Goal: Information Seeking & Learning: Compare options

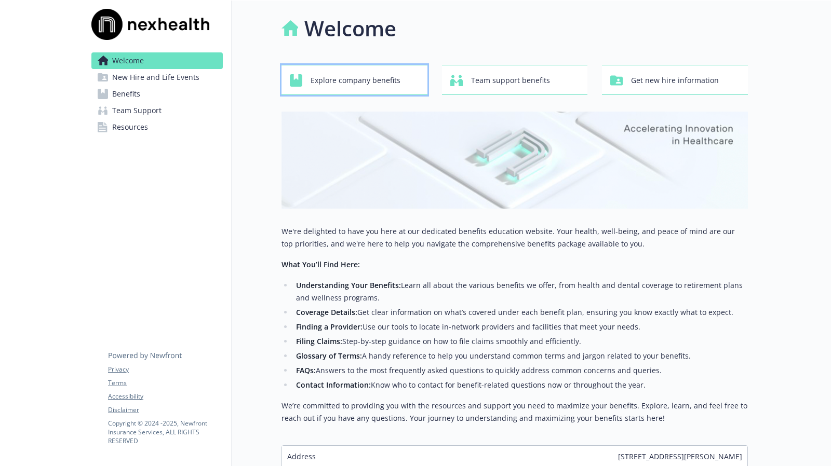
click at [383, 78] on span "Explore company benefits" at bounding box center [356, 81] width 90 height 20
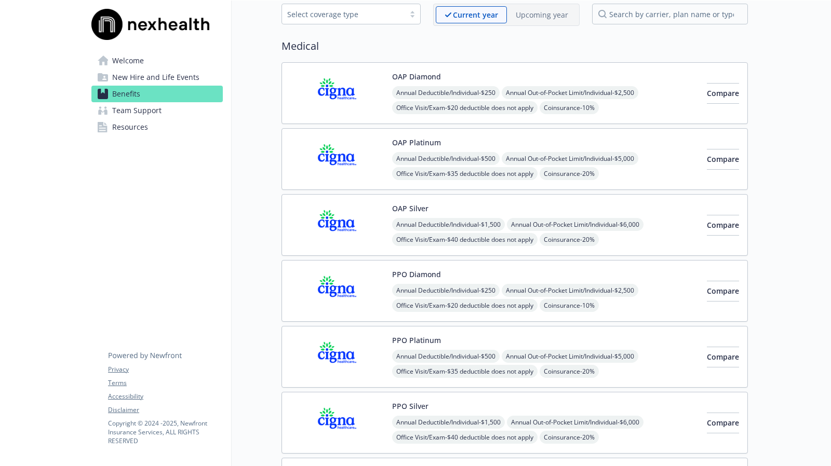
scroll to position [52, 0]
click at [707, 86] on button "Compare" at bounding box center [723, 94] width 32 height 21
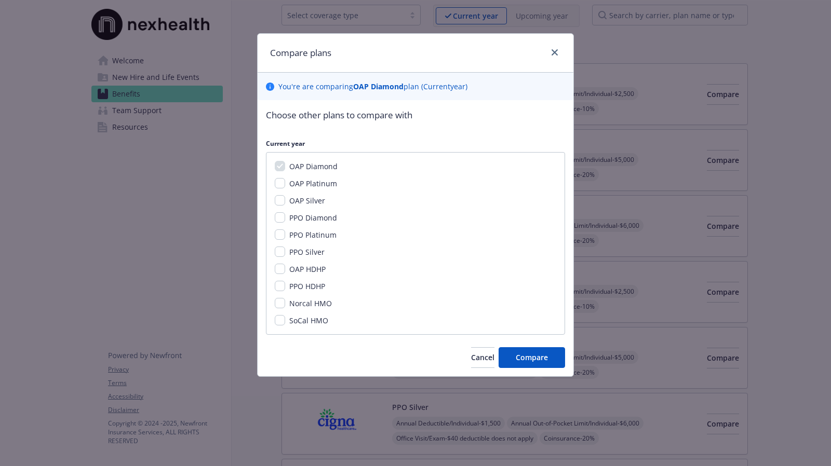
click at [307, 182] on span "OAP Platinum" at bounding box center [313, 184] width 48 height 10
click at [285, 182] on input "OAP Platinum" at bounding box center [280, 183] width 10 height 10
checkbox input "true"
click at [312, 169] on span "OAP Diamond" at bounding box center [313, 166] width 48 height 10
click at [327, 216] on span "PPO Diamond" at bounding box center [313, 218] width 48 height 10
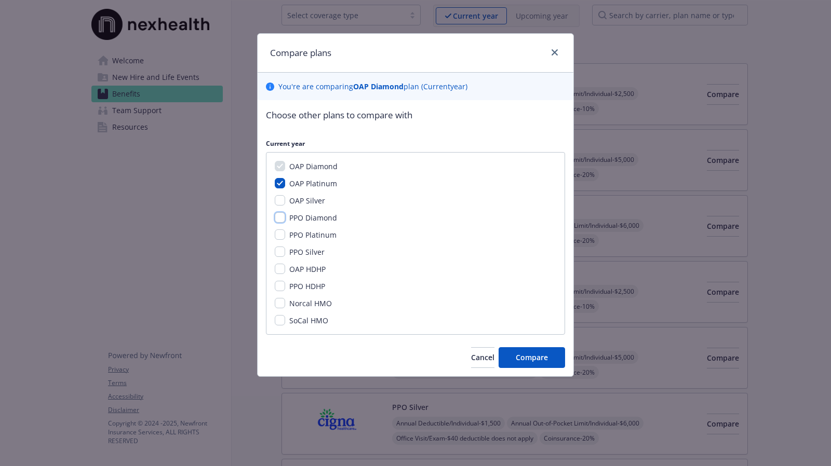
click at [285, 216] on input "PPO Diamond" at bounding box center [280, 217] width 10 height 10
checkbox input "true"
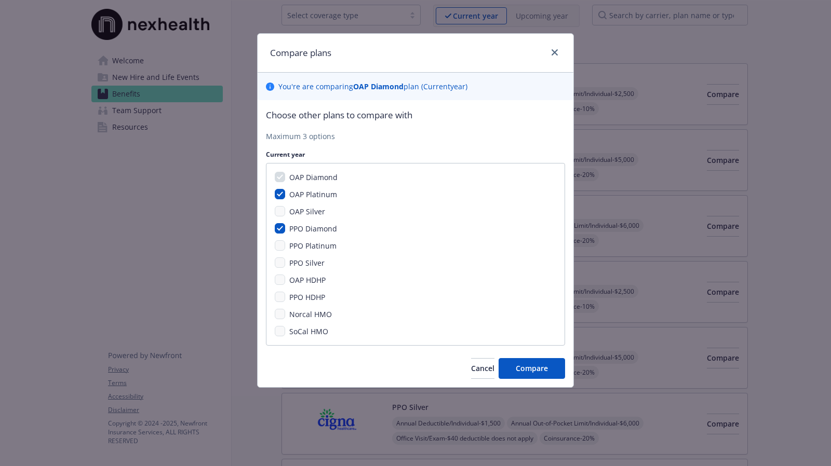
click at [321, 244] on span "PPO Platinum" at bounding box center [312, 246] width 47 height 10
click at [543, 370] on span "Compare" at bounding box center [532, 368] width 32 height 10
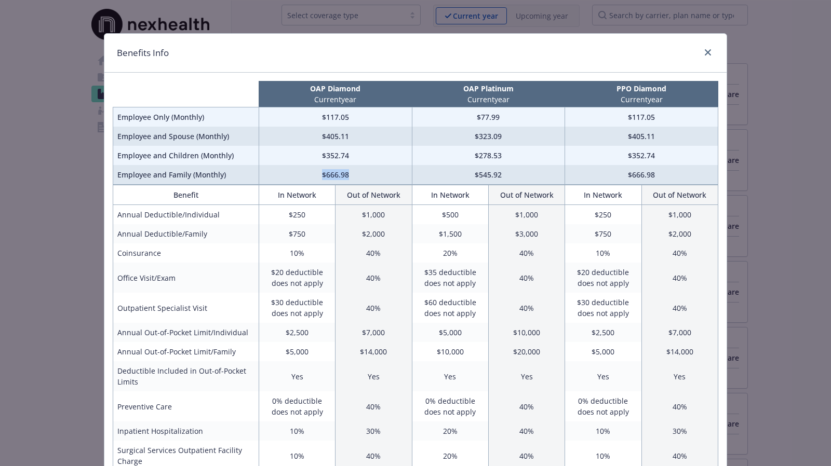
drag, startPoint x: 316, startPoint y: 172, endPoint x: 358, endPoint y: 173, distance: 42.1
click at [358, 173] on td "$666.98" at bounding box center [335, 175] width 153 height 20
drag, startPoint x: 460, startPoint y: 174, endPoint x: 506, endPoint y: 176, distance: 45.7
click at [506, 176] on td "$545.92" at bounding box center [488, 175] width 153 height 20
drag, startPoint x: 434, startPoint y: 228, endPoint x: 468, endPoint y: 232, distance: 34.5
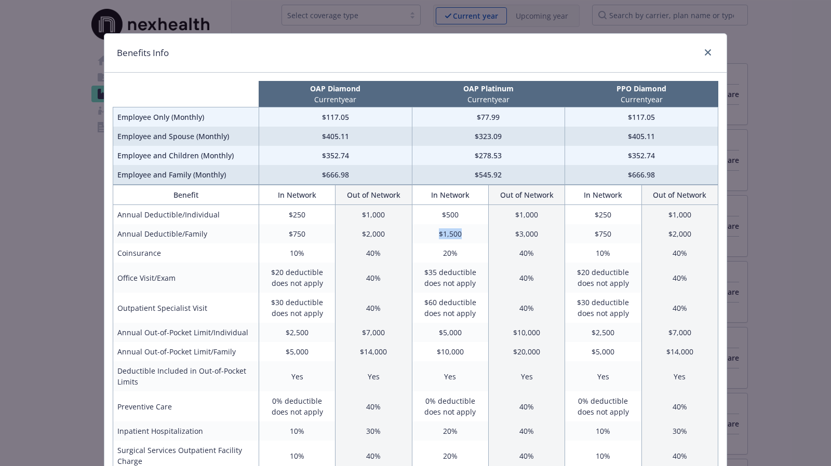
click at [468, 232] on td "$1,500" at bounding box center [450, 233] width 76 height 19
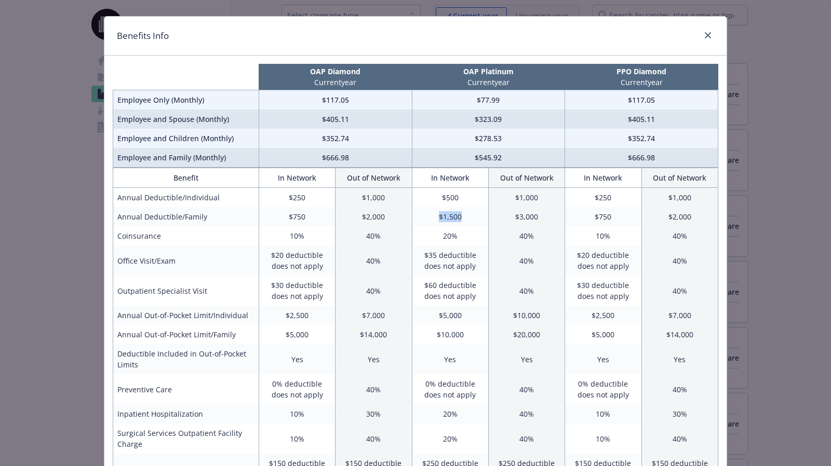
scroll to position [0, 0]
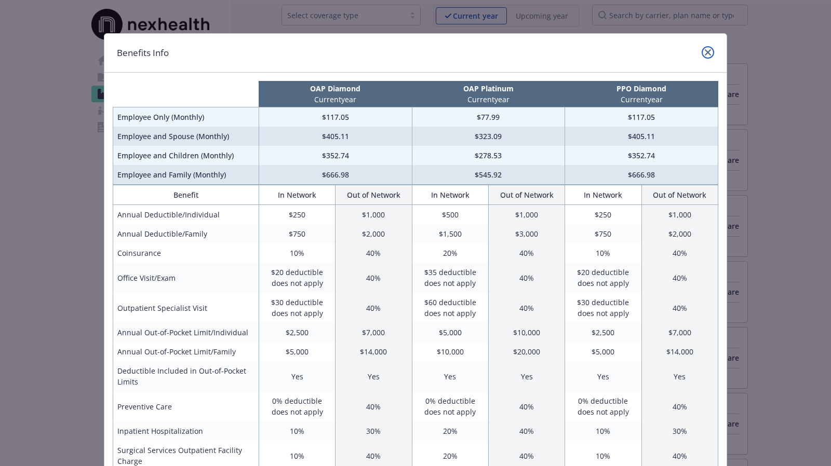
click at [707, 53] on icon "close" at bounding box center [708, 52] width 6 height 6
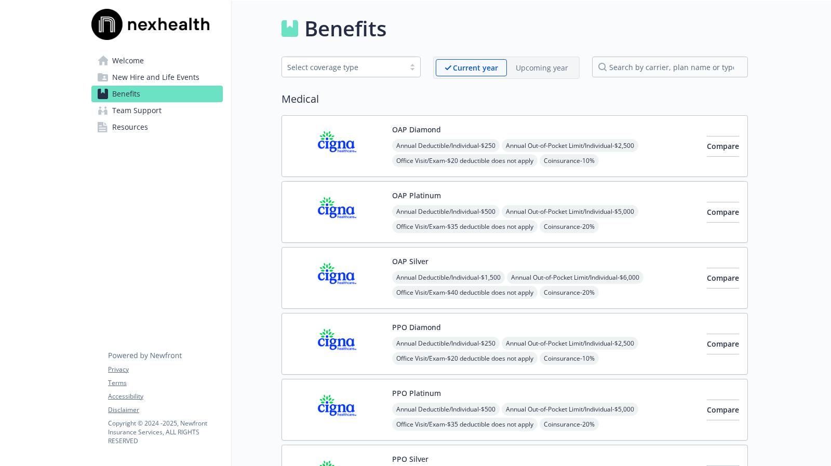
click at [557, 67] on p "Upcoming year" at bounding box center [542, 67] width 52 height 11
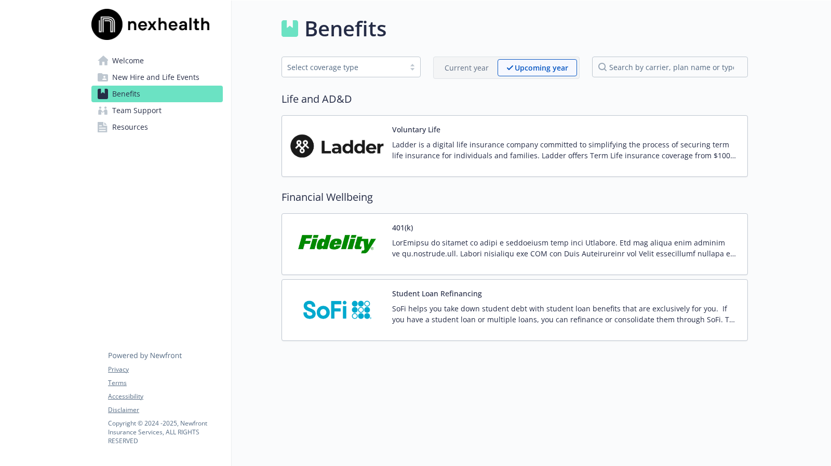
click at [316, 248] on img at bounding box center [336, 244] width 93 height 44
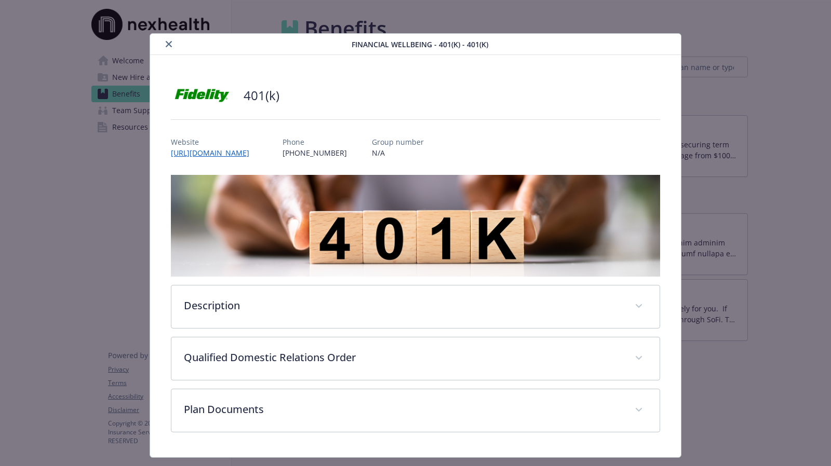
click at [170, 47] on button "close" at bounding box center [169, 44] width 12 height 12
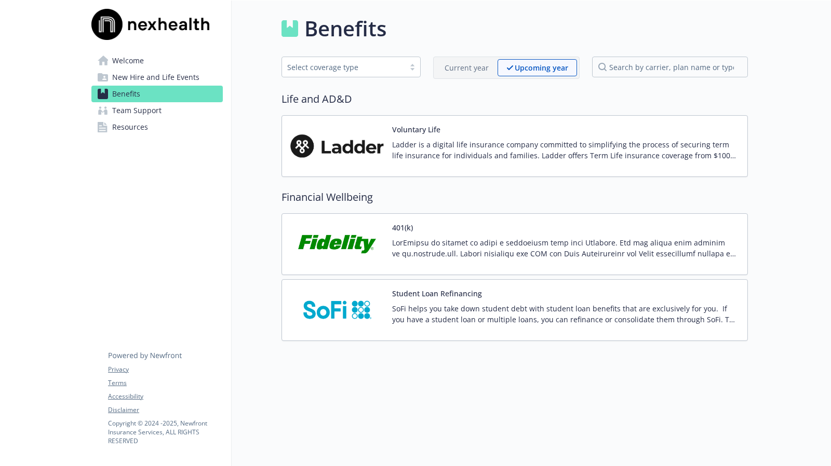
click at [465, 72] on p "Current year" at bounding box center [466, 67] width 44 height 11
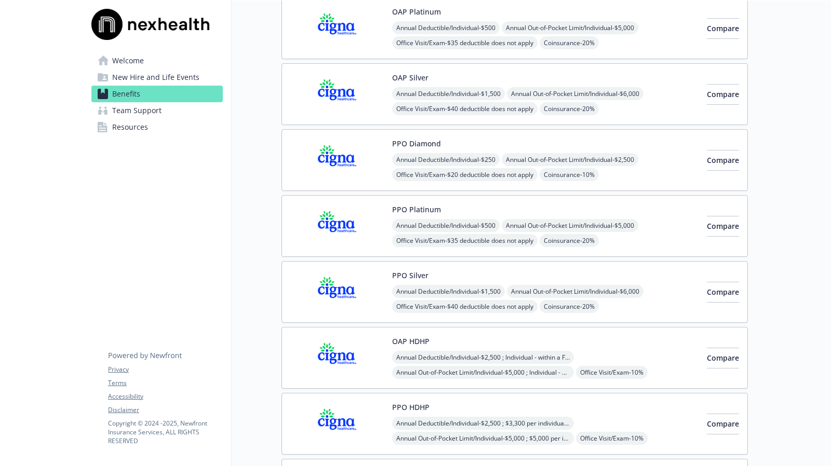
scroll to position [208, 0]
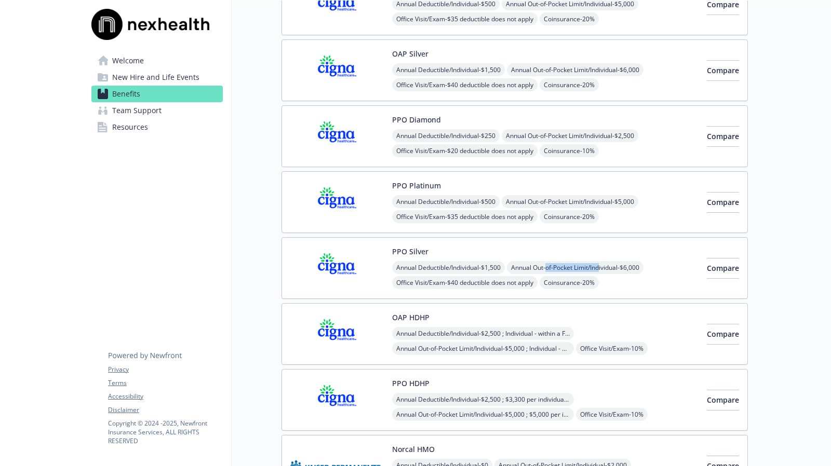
drag, startPoint x: 603, startPoint y: 265, endPoint x: 550, endPoint y: 263, distance: 53.5
click at [550, 263] on span "Annual Out-of-Pocket Limit/Individual - $6,000" at bounding box center [575, 267] width 137 height 13
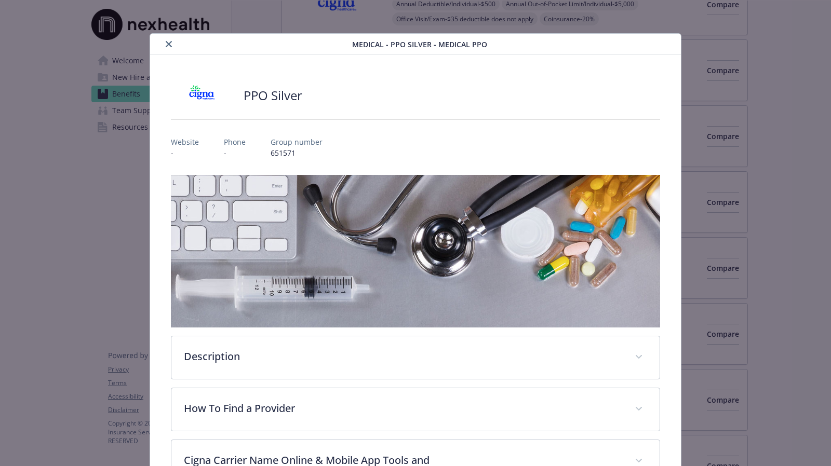
scroll to position [31, 0]
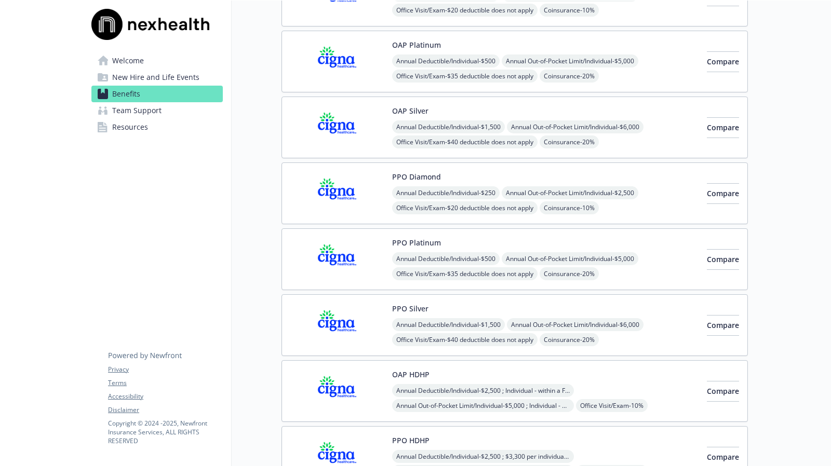
scroll to position [104, 0]
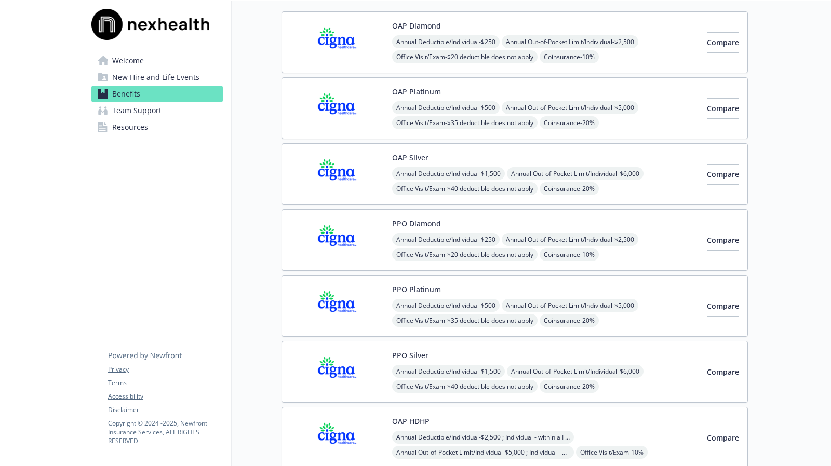
click at [427, 286] on button "PPO Platinum" at bounding box center [416, 289] width 49 height 11
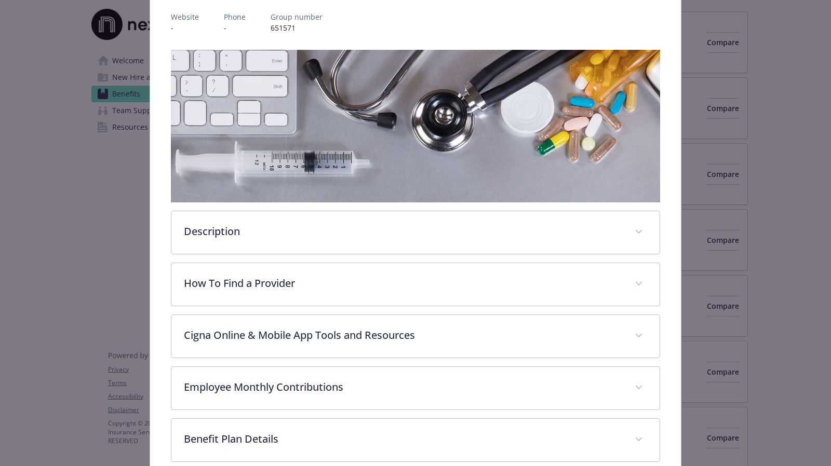
scroll to position [135, 0]
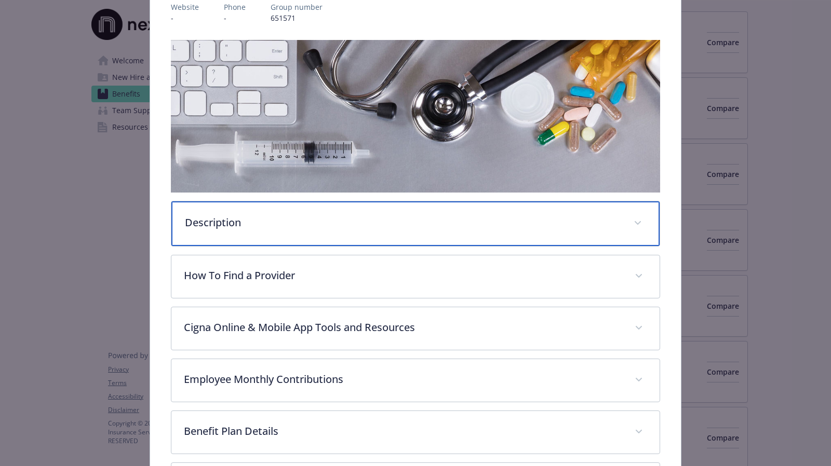
click at [399, 212] on div "Description" at bounding box center [415, 223] width 488 height 45
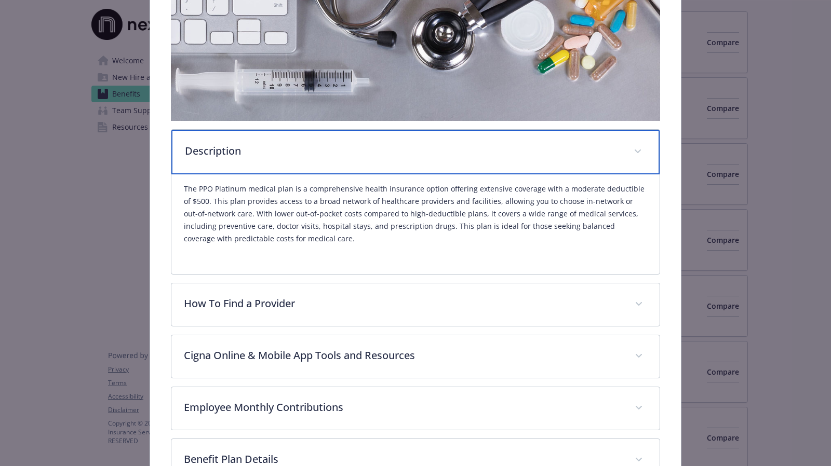
scroll to position [239, 0]
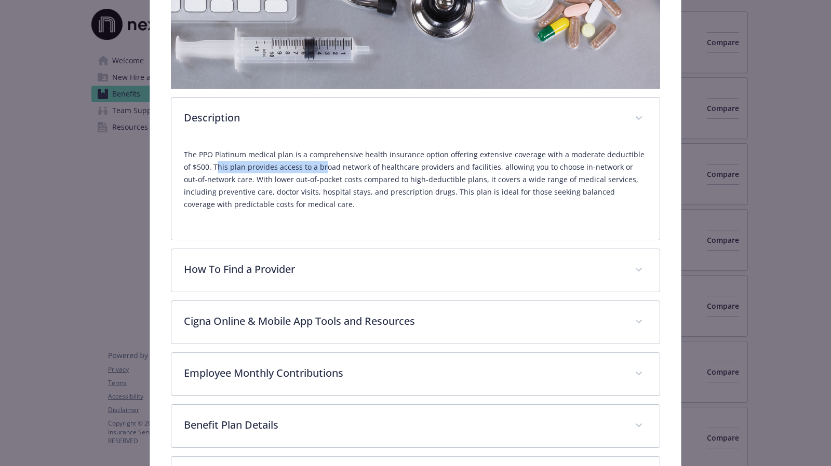
drag, startPoint x: 206, startPoint y: 168, endPoint x: 312, endPoint y: 166, distance: 105.4
click at [312, 166] on p "The PPO Platinum medical plan is a comprehensive health insurance option offeri…" at bounding box center [415, 180] width 463 height 62
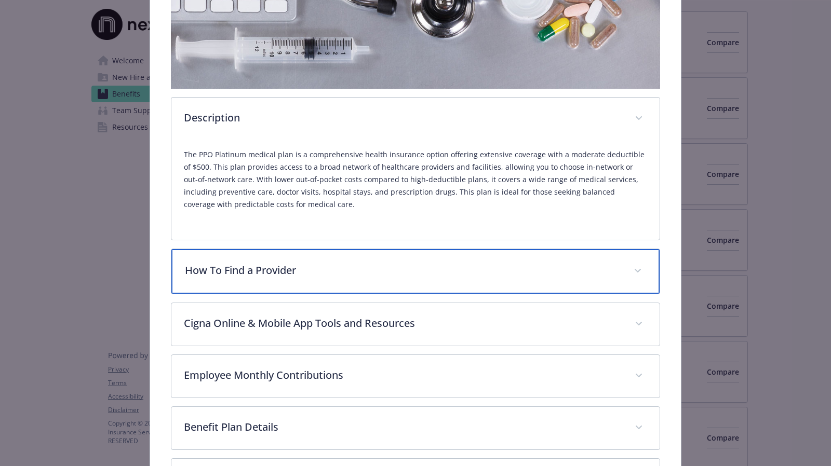
click at [260, 269] on p "How To Find a Provider" at bounding box center [403, 271] width 436 height 16
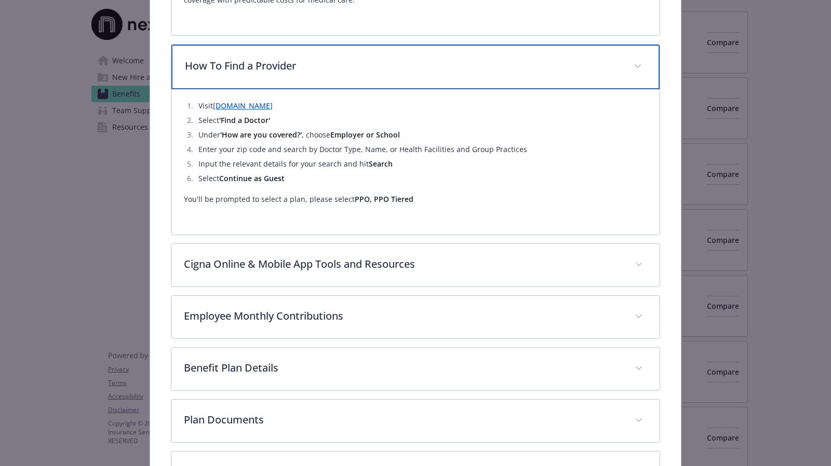
scroll to position [447, 0]
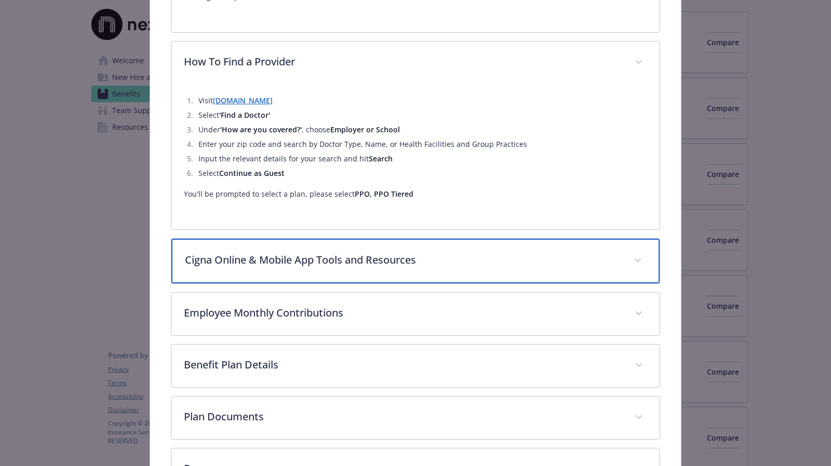
click at [251, 265] on div "Cigna Online & Mobile App Tools and Resources" at bounding box center [415, 261] width 488 height 45
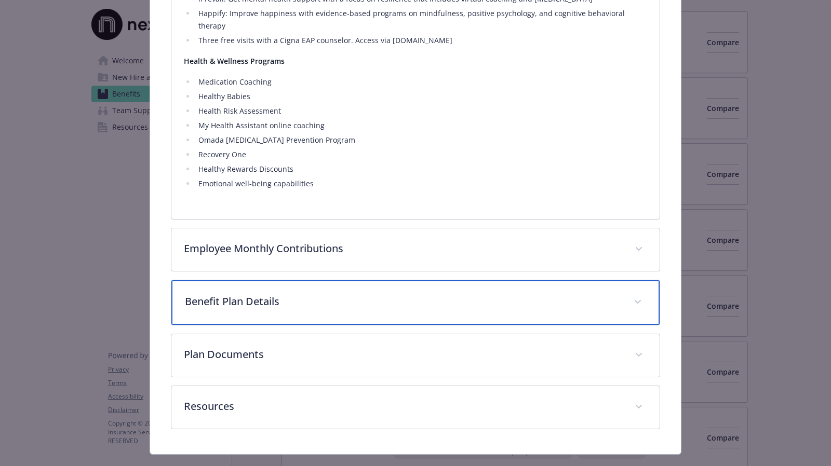
click at [262, 280] on div "Benefit Plan Details" at bounding box center [415, 302] width 488 height 45
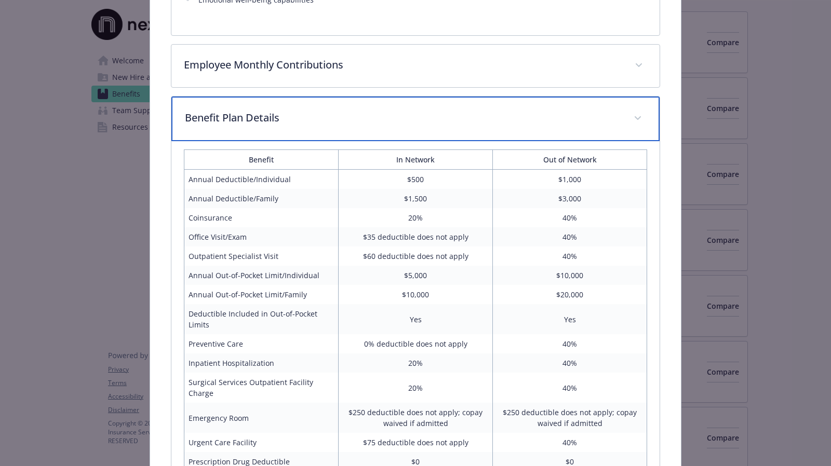
scroll to position [1171, 0]
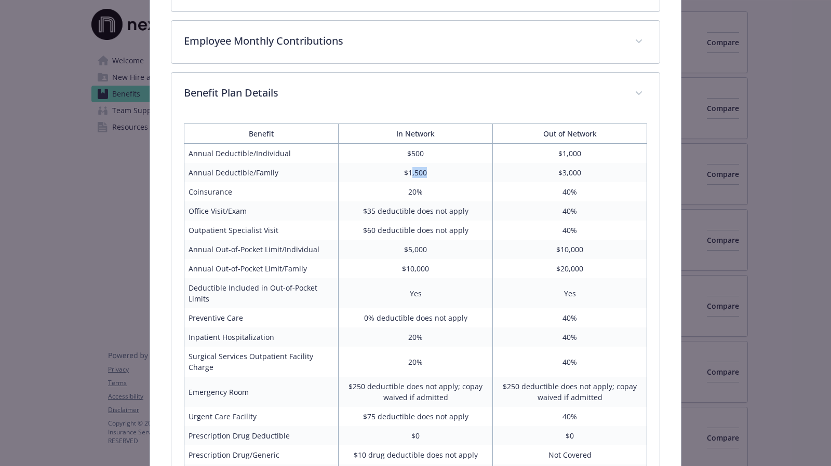
drag, startPoint x: 408, startPoint y: 157, endPoint x: 427, endPoint y: 155, distance: 18.8
click at [427, 163] on td "$1,500" at bounding box center [416, 172] width 154 height 19
drag, startPoint x: 408, startPoint y: 180, endPoint x: 430, endPoint y: 175, distance: 22.4
click at [428, 182] on td "20%" at bounding box center [416, 191] width 154 height 19
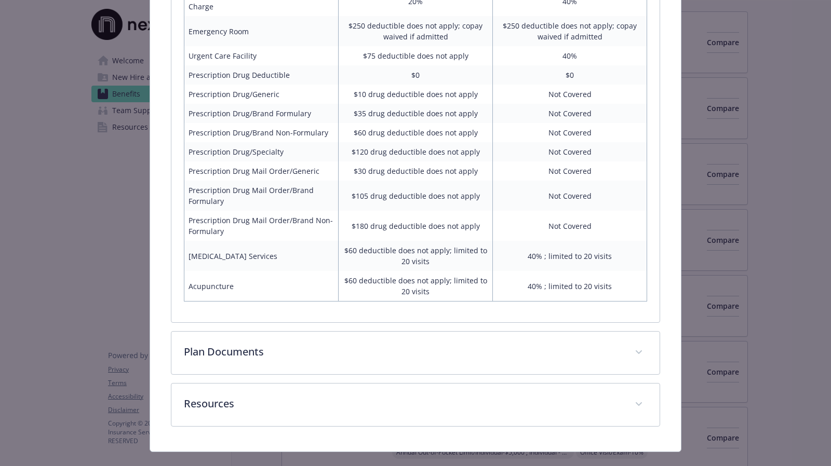
scroll to position [1534, 0]
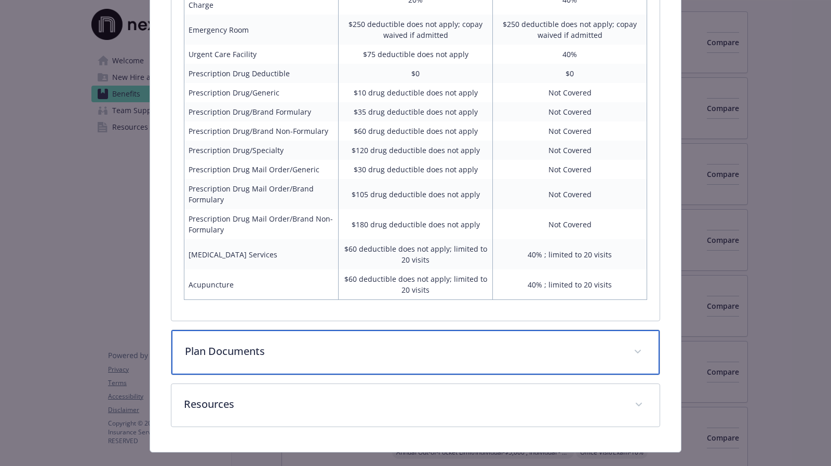
click at [225, 346] on div "Plan Documents" at bounding box center [415, 352] width 488 height 45
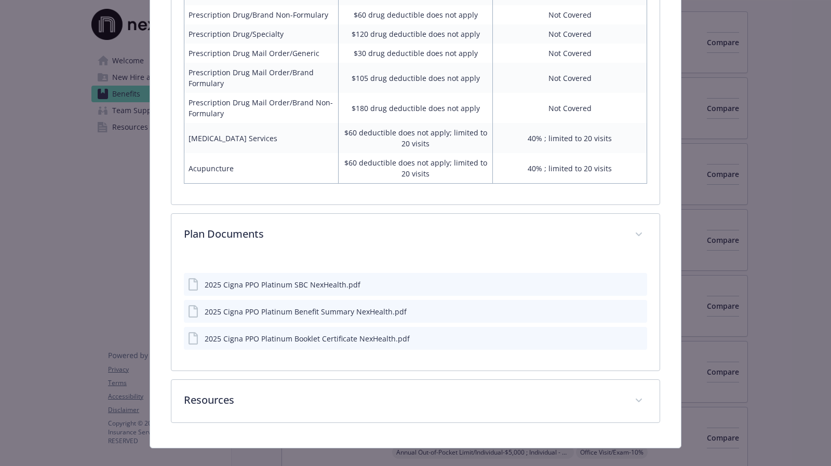
scroll to position [1648, 0]
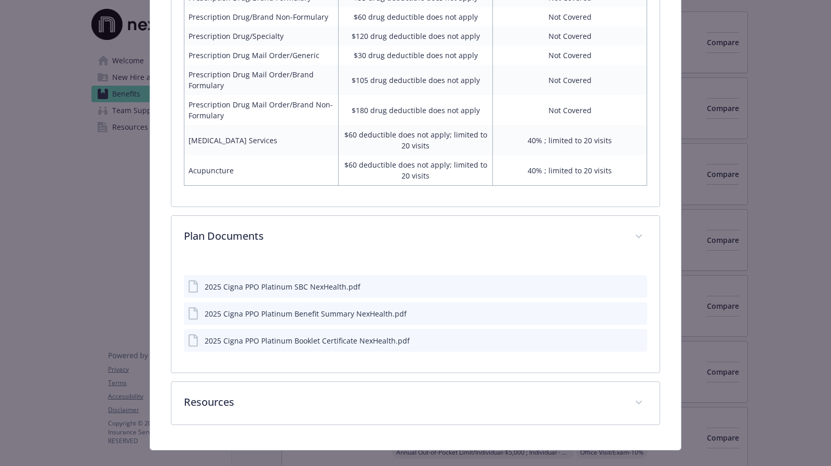
click at [198, 307] on icon "details for plan Medical - PPO Platinum - Medical PPO" at bounding box center [194, 313] width 12 height 12
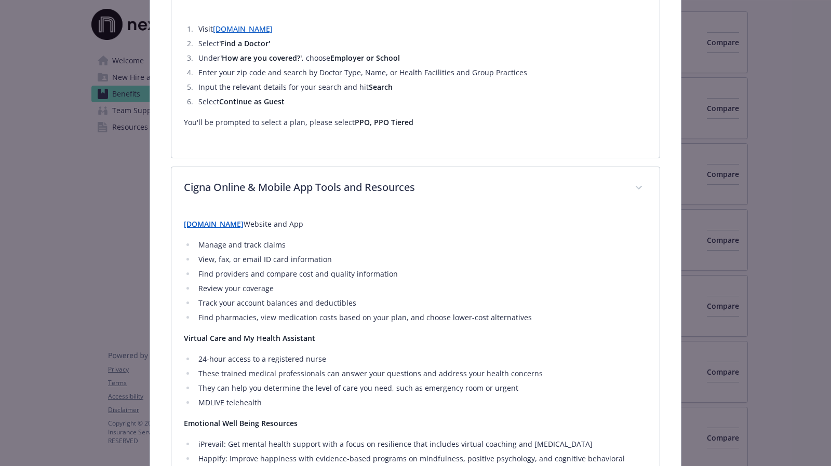
scroll to position [0, 0]
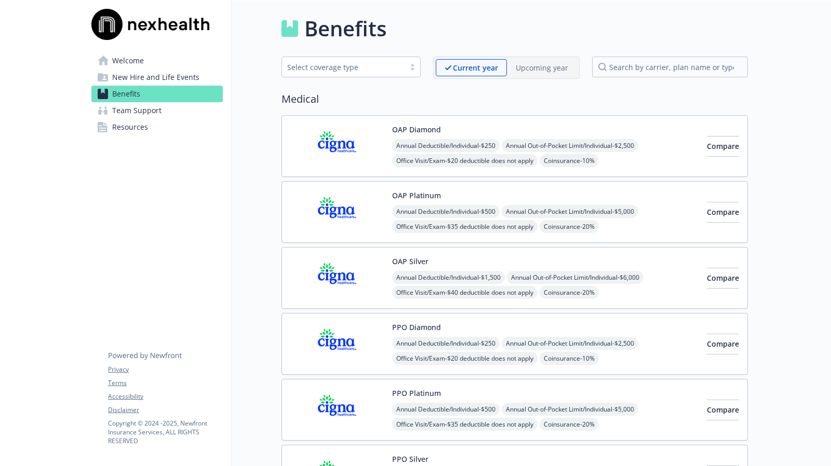
click at [145, 127] on span "Resources" at bounding box center [130, 127] width 36 height 17
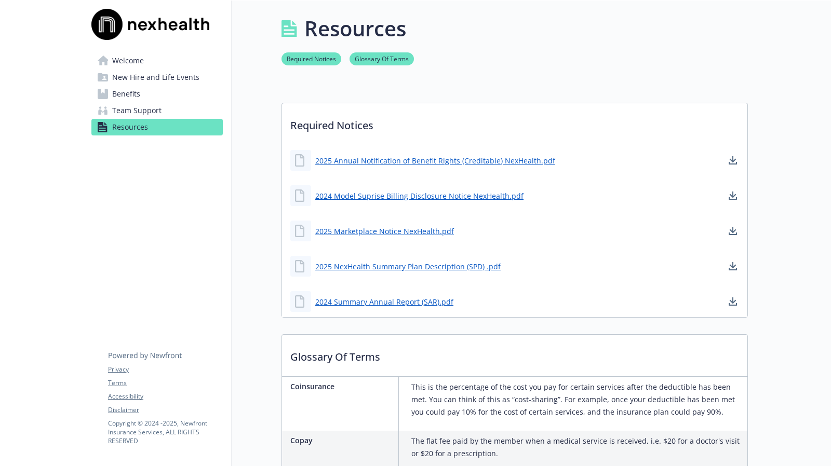
click at [184, 75] on span "New Hire and Life Events" at bounding box center [155, 77] width 87 height 17
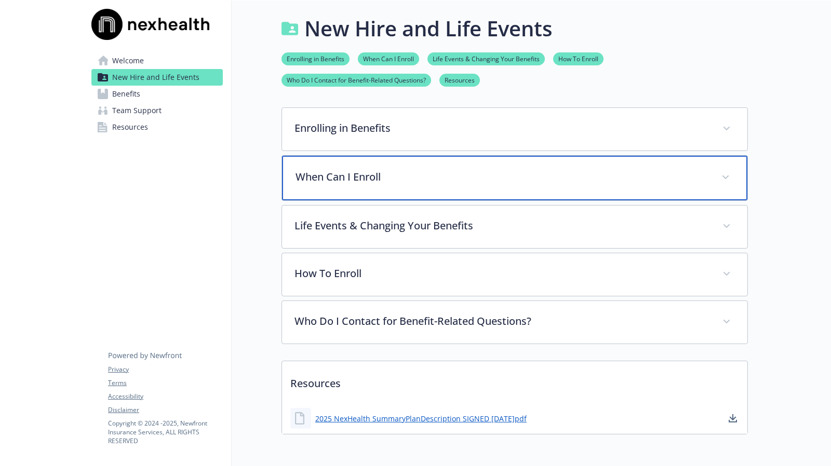
click at [342, 171] on p "When Can I Enroll" at bounding box center [501, 177] width 413 height 16
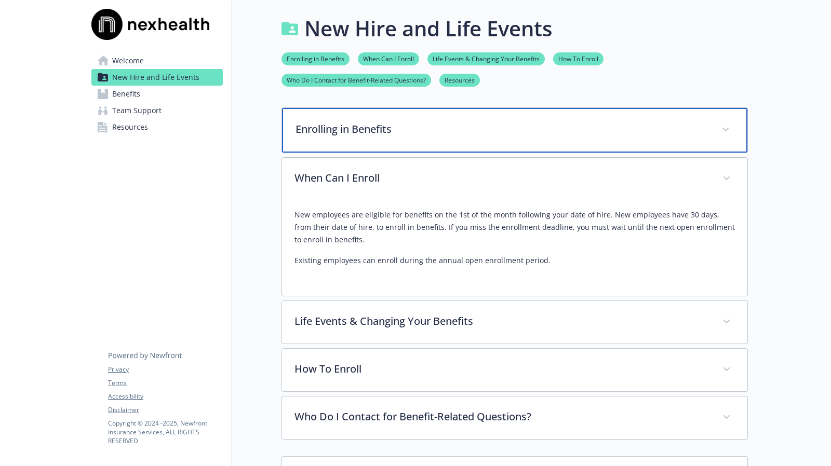
click at [360, 115] on div "Enrolling in Benefits" at bounding box center [514, 130] width 465 height 45
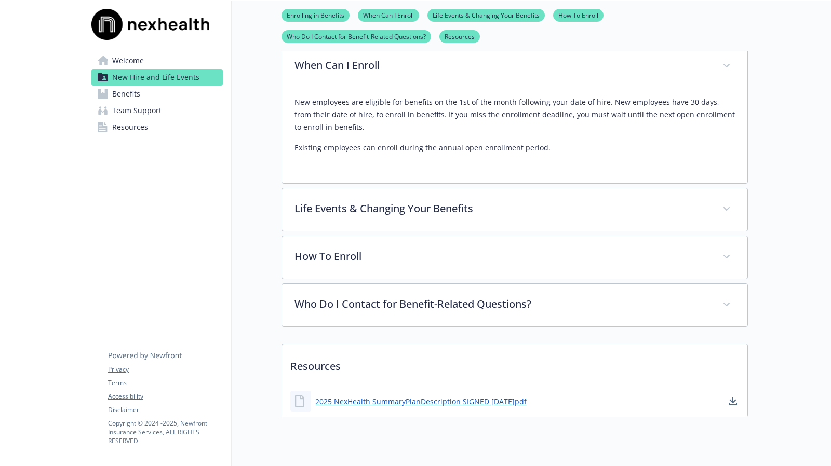
scroll to position [363, 0]
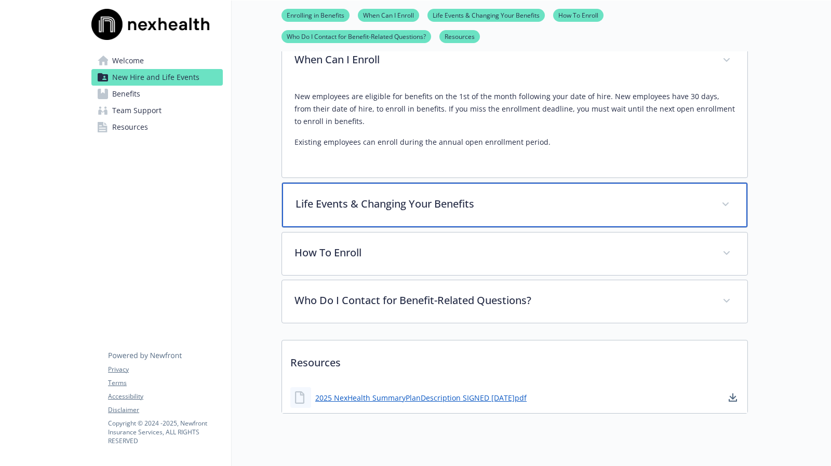
click at [335, 223] on div "Life Events & Changing Your Benefits" at bounding box center [514, 205] width 465 height 45
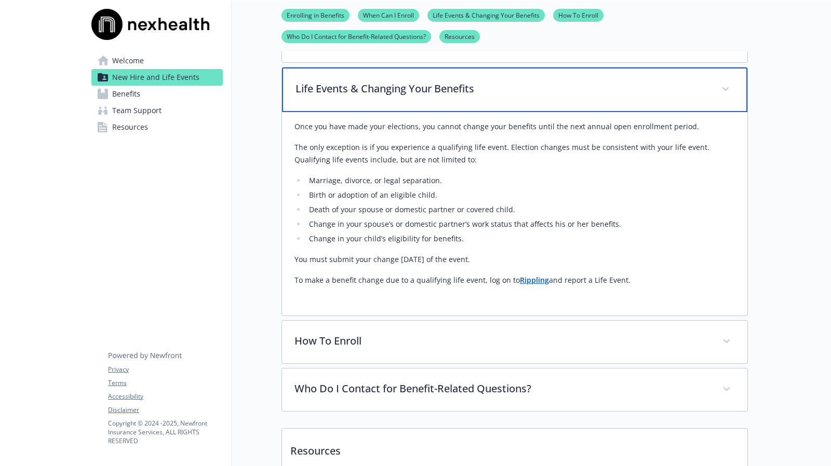
scroll to position [571, 0]
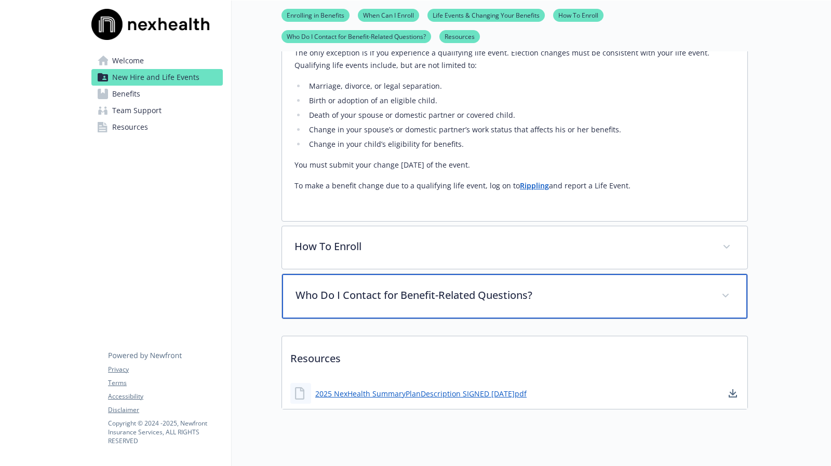
click at [332, 285] on div "Who Do I Contact for Benefit-Related Questions?" at bounding box center [514, 296] width 465 height 45
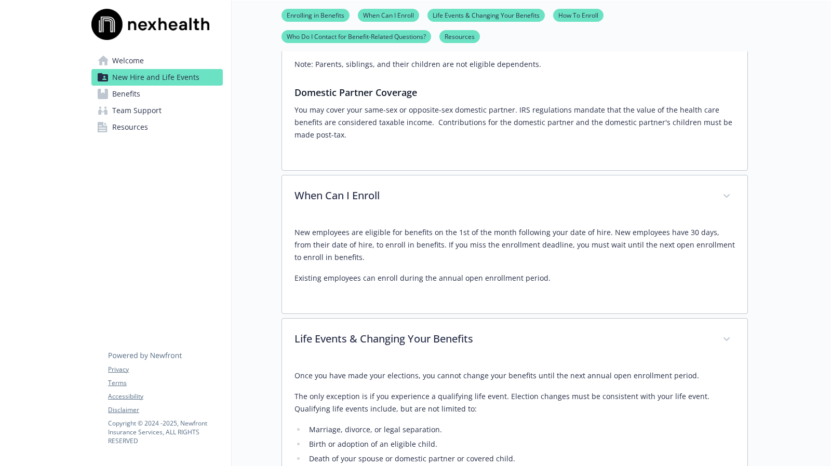
scroll to position [0, 0]
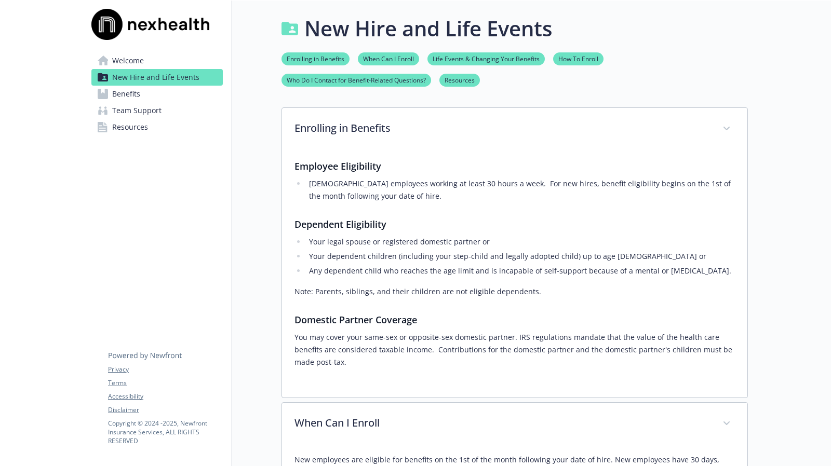
click at [140, 96] on link "Benefits" at bounding box center [156, 94] width 131 height 17
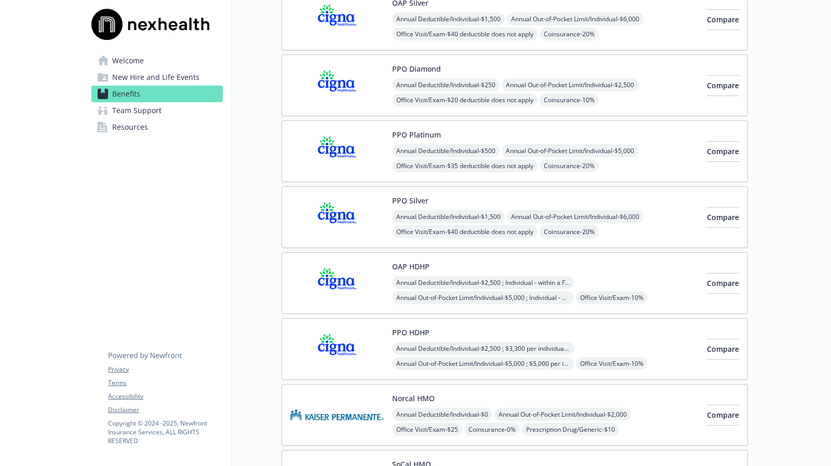
scroll to position [260, 0]
click at [406, 194] on button "PPO Silver" at bounding box center [410, 199] width 36 height 11
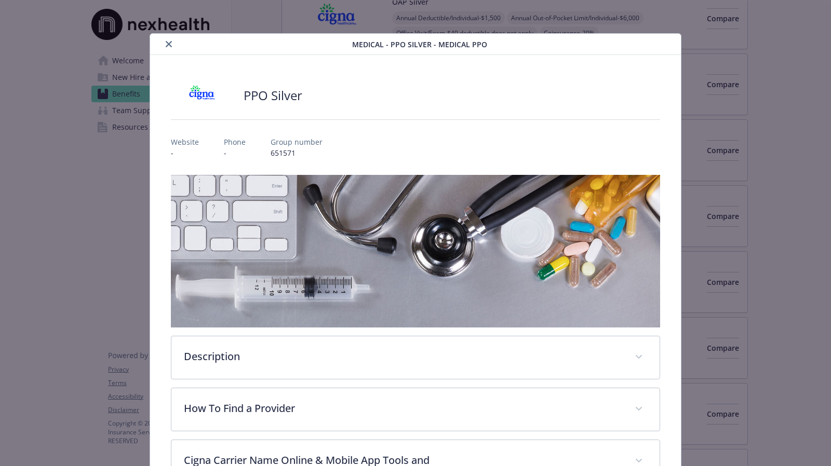
scroll to position [31, 0]
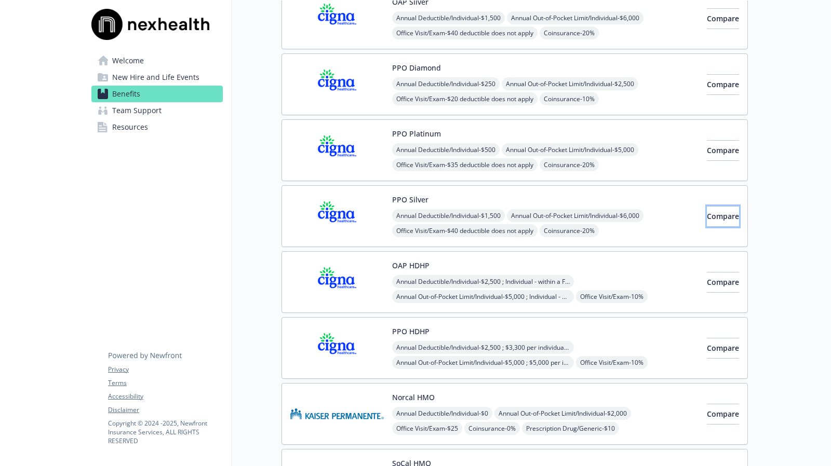
click at [707, 211] on span "Compare" at bounding box center [723, 216] width 32 height 10
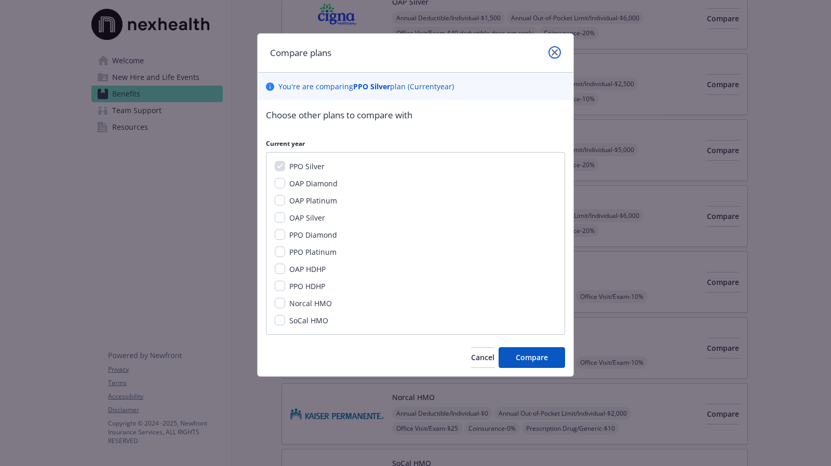
click at [556, 50] on icon "close" at bounding box center [554, 52] width 6 height 6
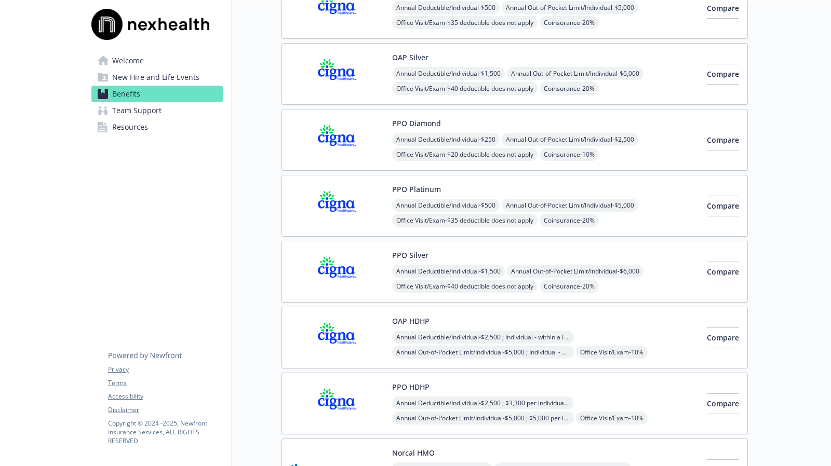
scroll to position [312, 0]
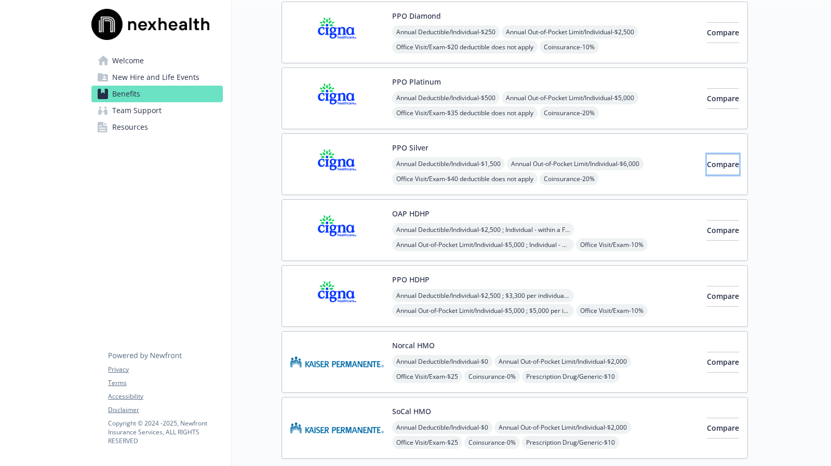
click at [707, 159] on span "Compare" at bounding box center [723, 164] width 32 height 10
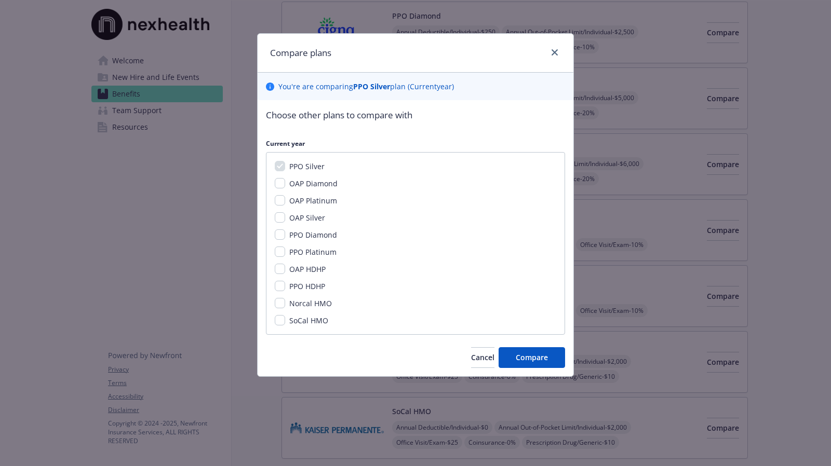
click at [318, 247] on span "PPO Platinum" at bounding box center [312, 252] width 47 height 10
click at [285, 247] on input "PPO Platinum" at bounding box center [280, 252] width 10 height 10
checkbox input "true"
click at [317, 235] on span "PPO Diamond" at bounding box center [313, 235] width 48 height 10
click at [285, 235] on input "PPO Diamond" at bounding box center [280, 235] width 10 height 10
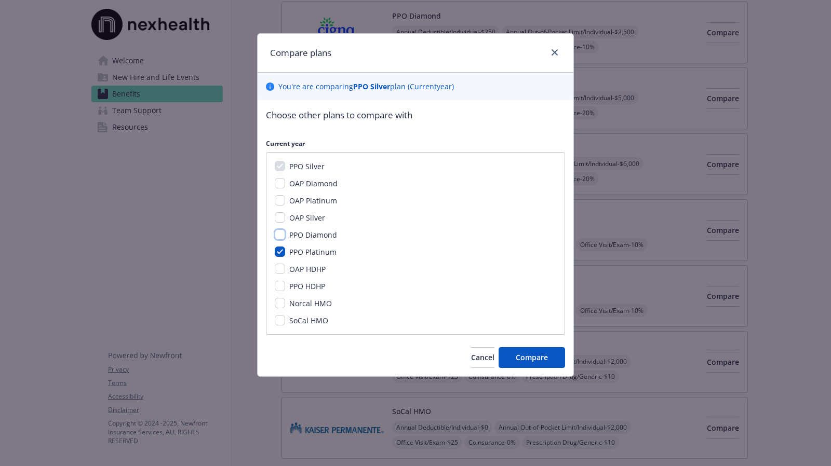
checkbox input "true"
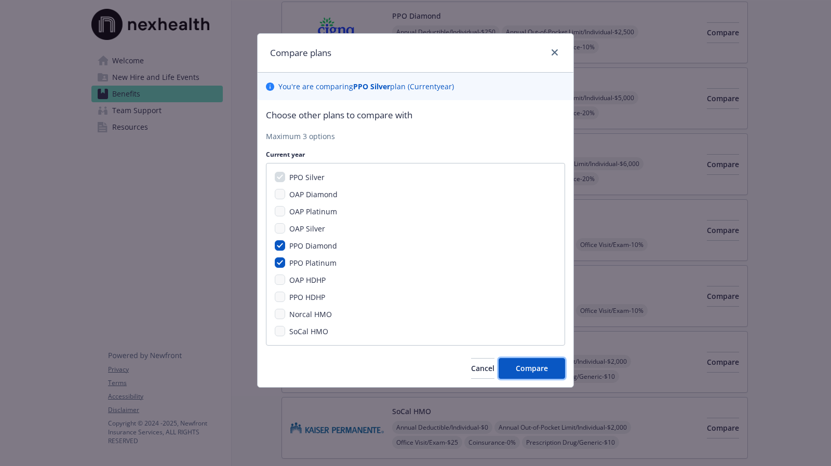
click at [528, 369] on span "Compare" at bounding box center [532, 368] width 32 height 10
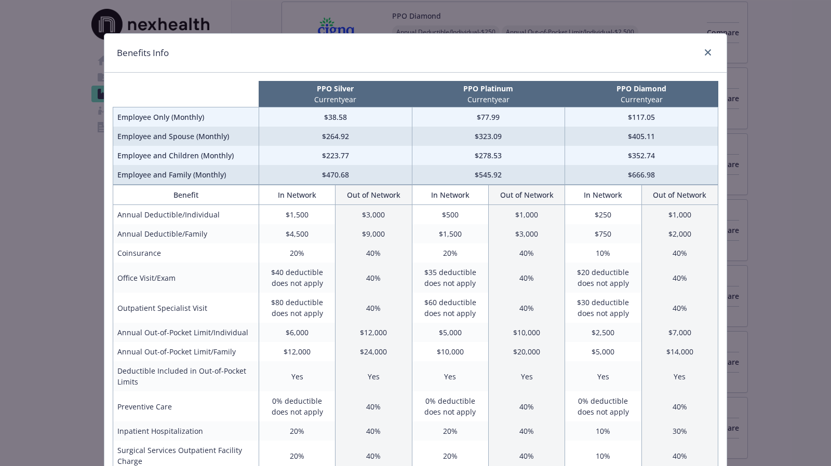
click at [358, 215] on td "$3,000" at bounding box center [373, 215] width 76 height 20
drag, startPoint x: 278, startPoint y: 232, endPoint x: 303, endPoint y: 228, distance: 25.2
click at [303, 228] on td "$4,500" at bounding box center [297, 233] width 76 height 19
drag, startPoint x: 278, startPoint y: 250, endPoint x: 286, endPoint y: 252, distance: 8.6
click at [286, 252] on td "20%" at bounding box center [297, 253] width 76 height 19
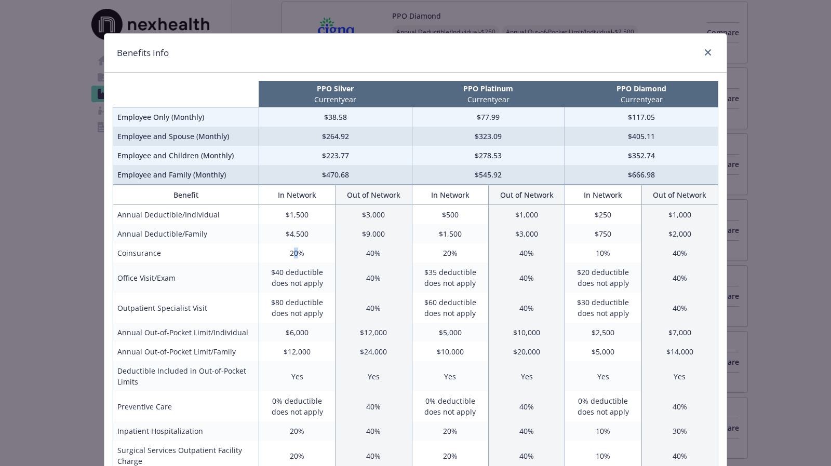
drag, startPoint x: 288, startPoint y: 251, endPoint x: 294, endPoint y: 253, distance: 7.2
click at [294, 253] on td "20%" at bounding box center [297, 253] width 76 height 19
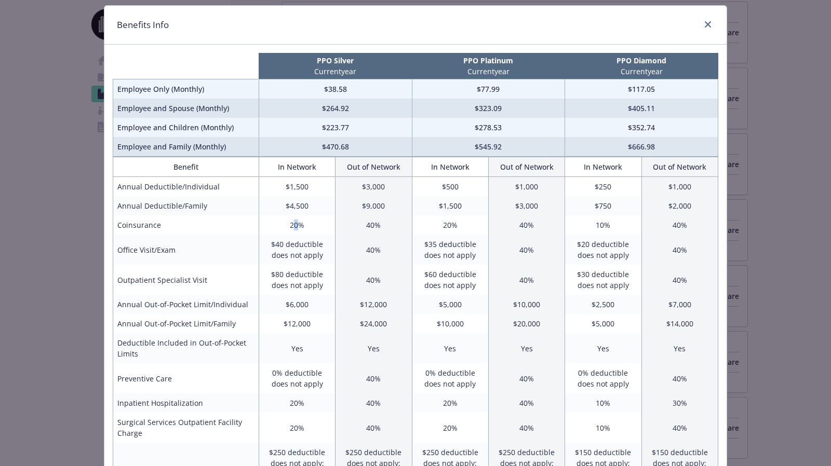
scroll to position [52, 0]
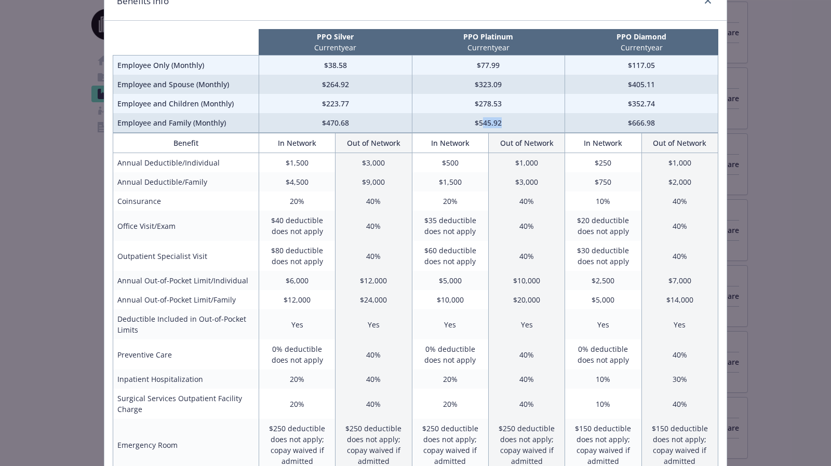
drag, startPoint x: 478, startPoint y: 122, endPoint x: 501, endPoint y: 119, distance: 22.5
click at [501, 119] on td "$545.92" at bounding box center [488, 123] width 153 height 20
drag, startPoint x: 670, startPoint y: 119, endPoint x: 624, endPoint y: 123, distance: 45.8
click at [624, 123] on td "$666.98" at bounding box center [641, 123] width 153 height 20
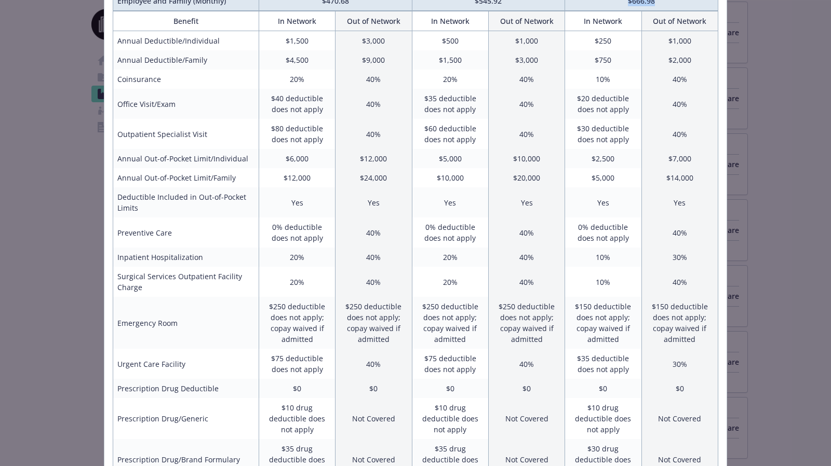
scroll to position [0, 0]
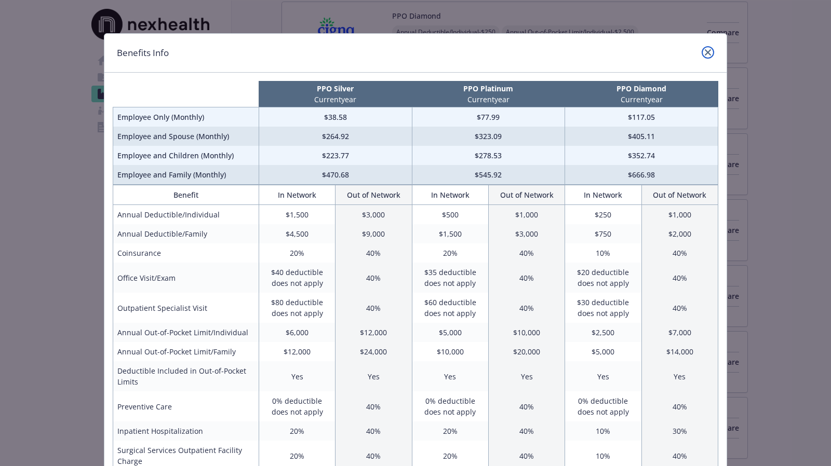
click at [702, 58] on link "close" at bounding box center [708, 52] width 12 height 12
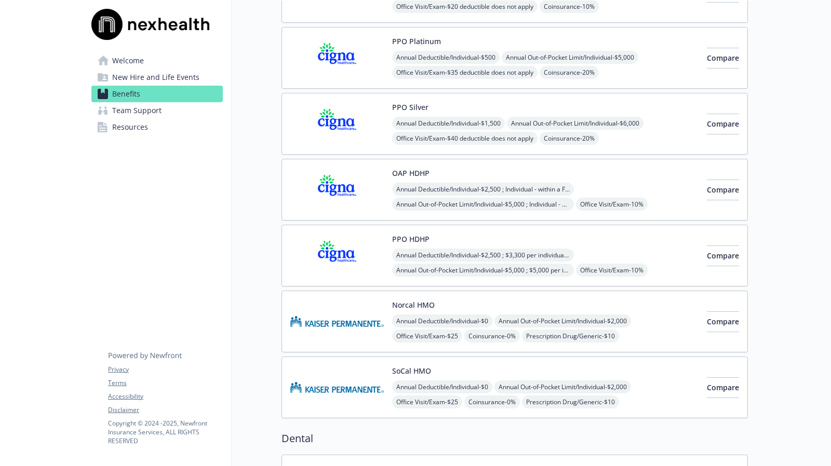
scroll to position [363, 0]
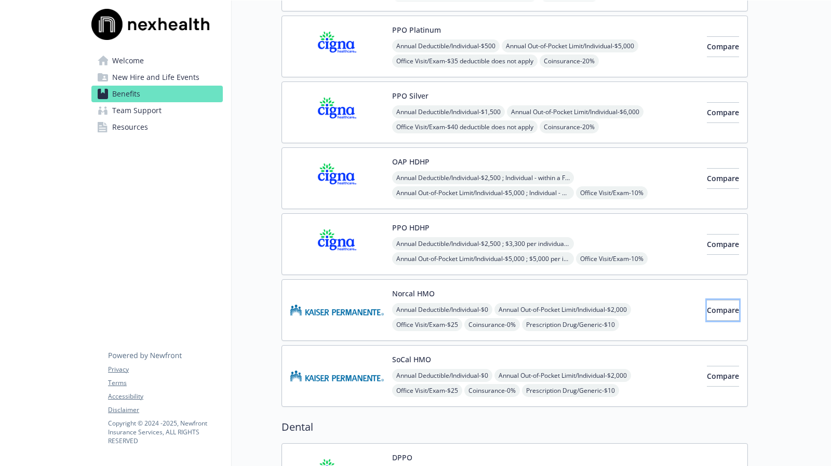
click at [713, 315] on button "Compare" at bounding box center [723, 310] width 32 height 21
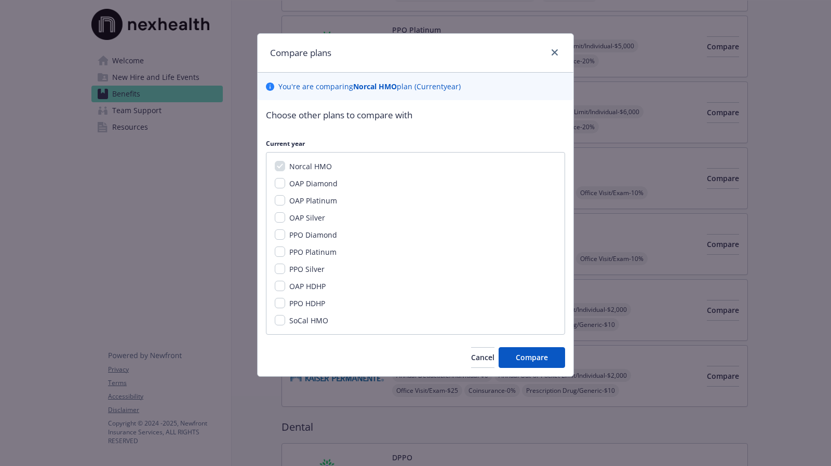
click at [314, 317] on span "SoCal HMO" at bounding box center [308, 321] width 39 height 10
click at [285, 317] on input "SoCal HMO" at bounding box center [280, 320] width 10 height 10
checkbox input "true"
click at [314, 237] on span "PPO Diamond" at bounding box center [313, 235] width 48 height 10
click at [285, 237] on input "PPO Diamond" at bounding box center [280, 235] width 10 height 10
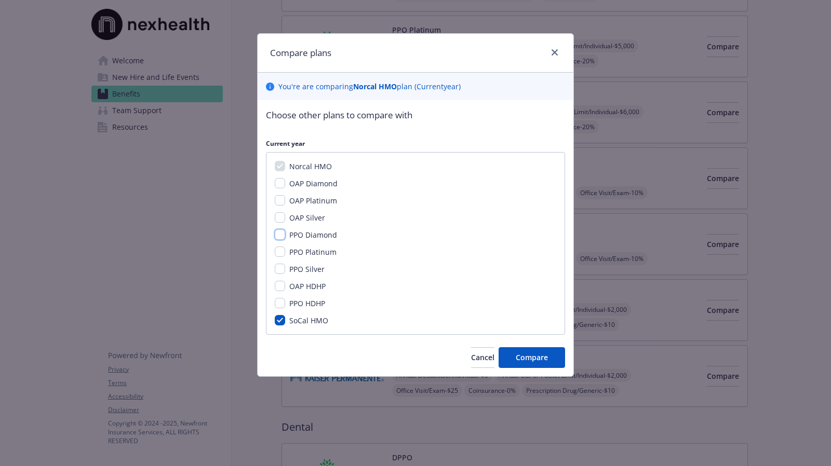
checkbox input "true"
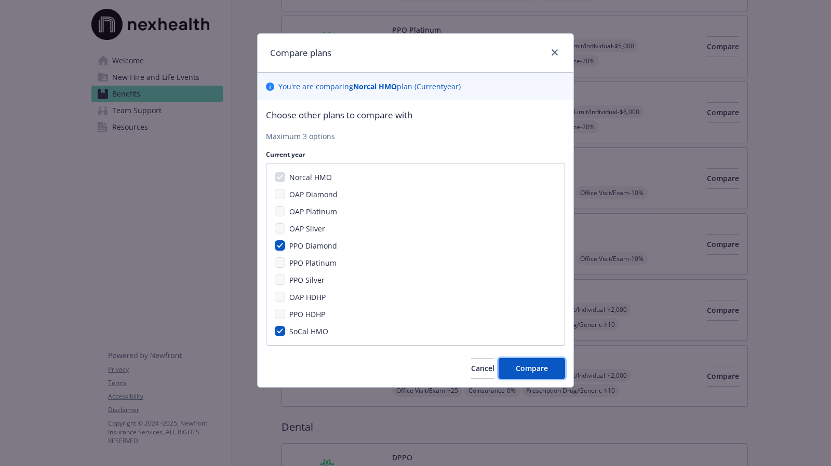
click at [556, 370] on button "Compare" at bounding box center [531, 368] width 66 height 21
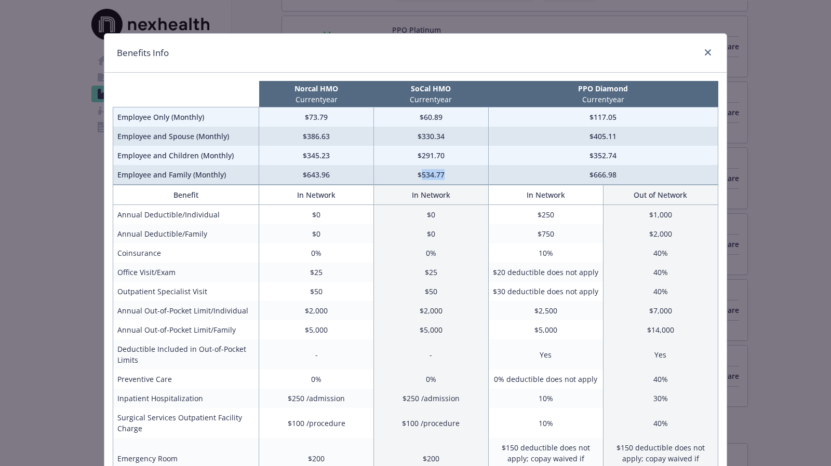
drag, startPoint x: 445, startPoint y: 173, endPoint x: 417, endPoint y: 178, distance: 28.5
click at [417, 178] on td "$534.77" at bounding box center [430, 175] width 115 height 20
drag, startPoint x: 306, startPoint y: 215, endPoint x: 319, endPoint y: 229, distance: 18.8
click at [307, 258] on td "0%" at bounding box center [316, 253] width 115 height 19
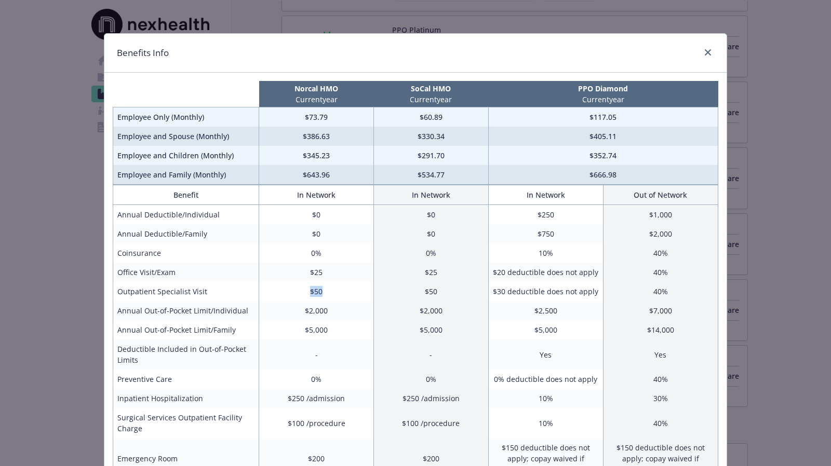
drag, startPoint x: 321, startPoint y: 292, endPoint x: 298, endPoint y: 291, distance: 23.9
click at [298, 291] on td "$50" at bounding box center [316, 291] width 115 height 19
drag, startPoint x: 328, startPoint y: 315, endPoint x: 249, endPoint y: 312, distance: 78.5
click at [249, 312] on tr "Annual Out-of-Pocket Limit/Individual $2,000 $2,000 $2,500 $7,000" at bounding box center [415, 310] width 605 height 19
drag, startPoint x: 327, startPoint y: 325, endPoint x: 279, endPoint y: 326, distance: 47.8
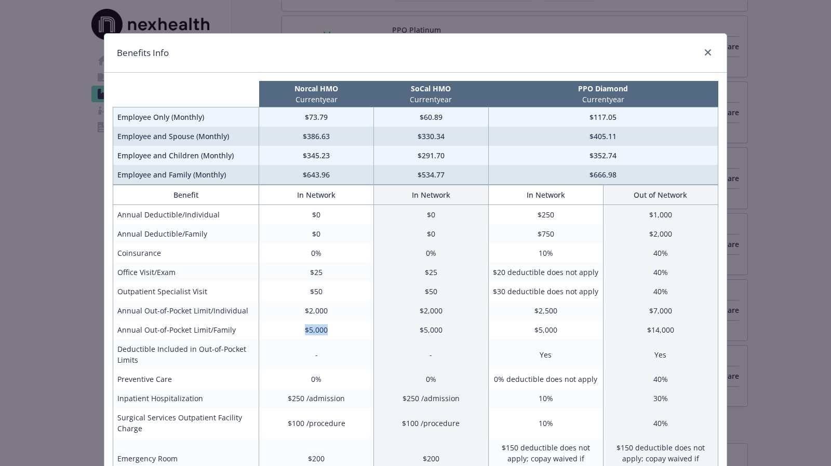
click at [279, 326] on td "$5,000" at bounding box center [316, 329] width 115 height 19
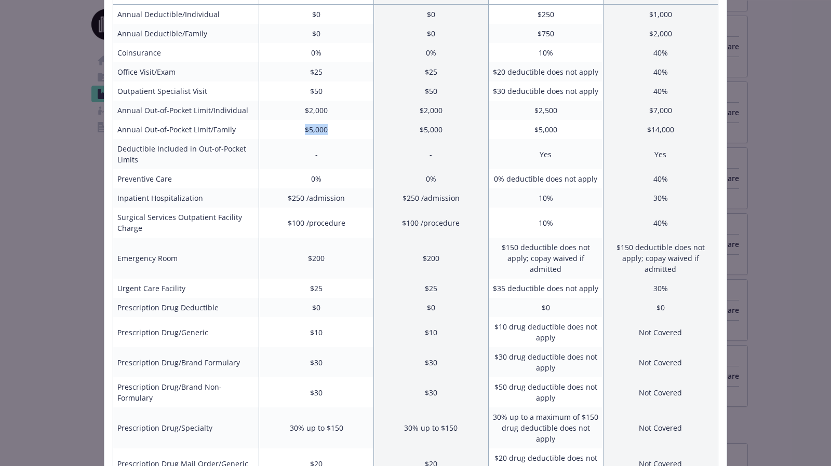
scroll to position [0, 0]
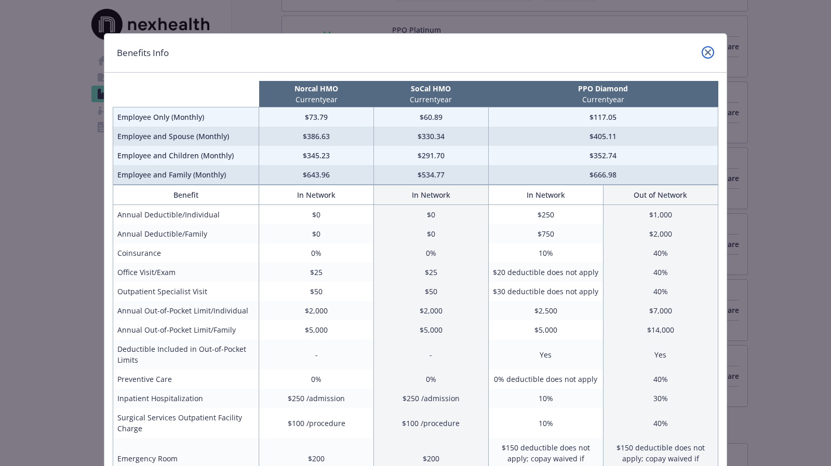
click at [702, 51] on link "close" at bounding box center [708, 52] width 12 height 12
